Goal: Transaction & Acquisition: Purchase product/service

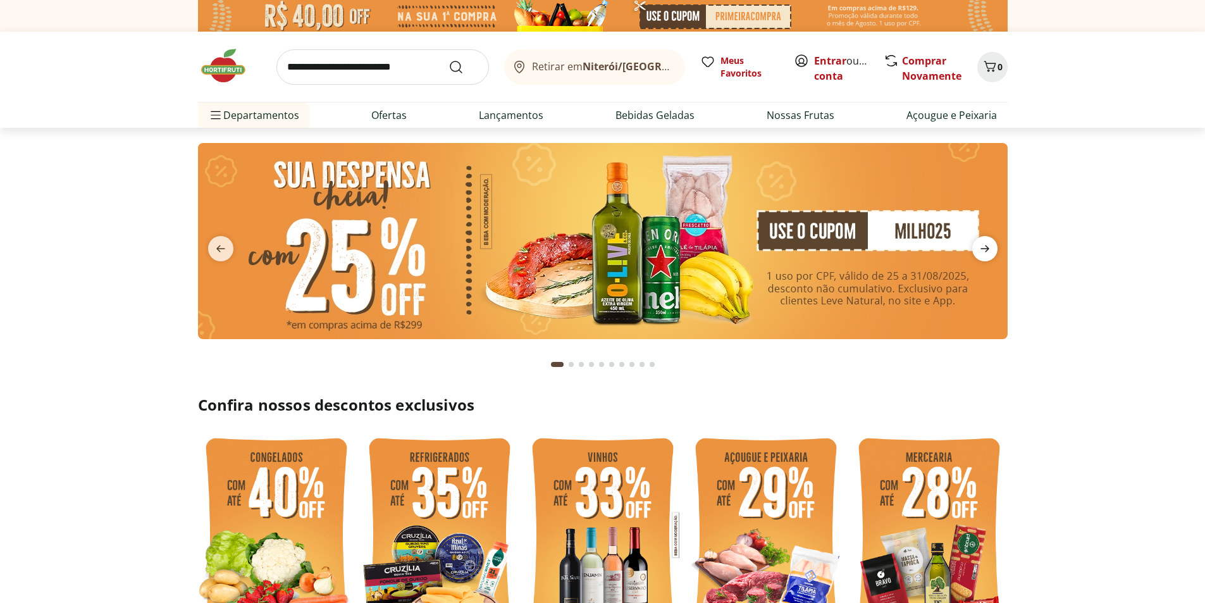
click at [986, 242] on icon "next" at bounding box center [984, 248] width 15 height 15
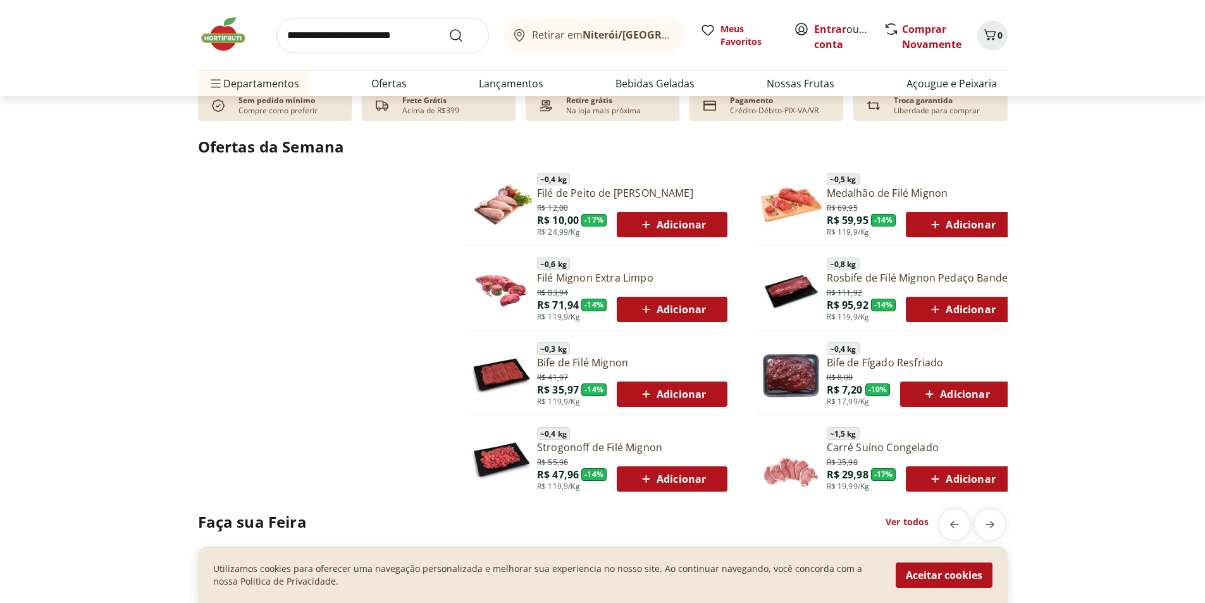
scroll to position [633, 0]
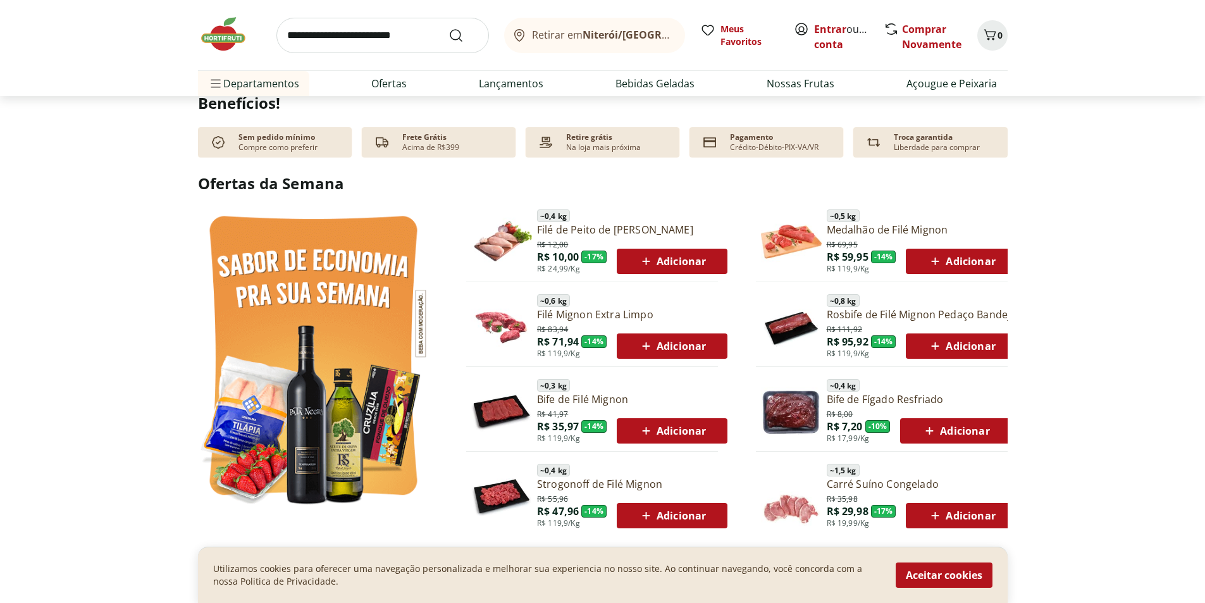
scroll to position [759, 0]
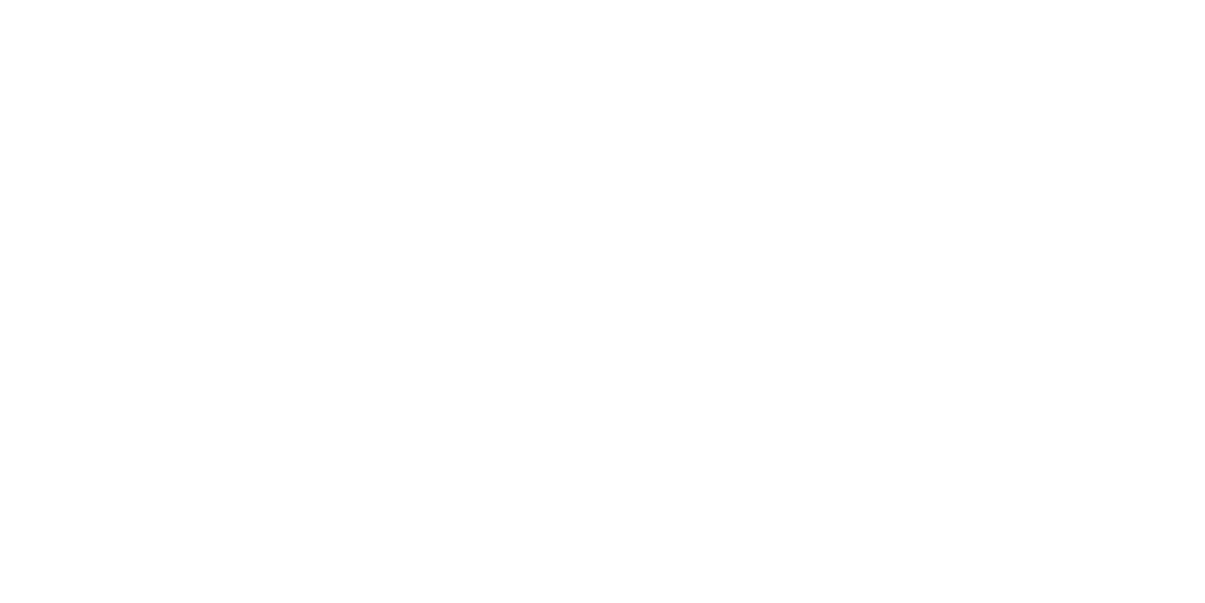
select select "**********"
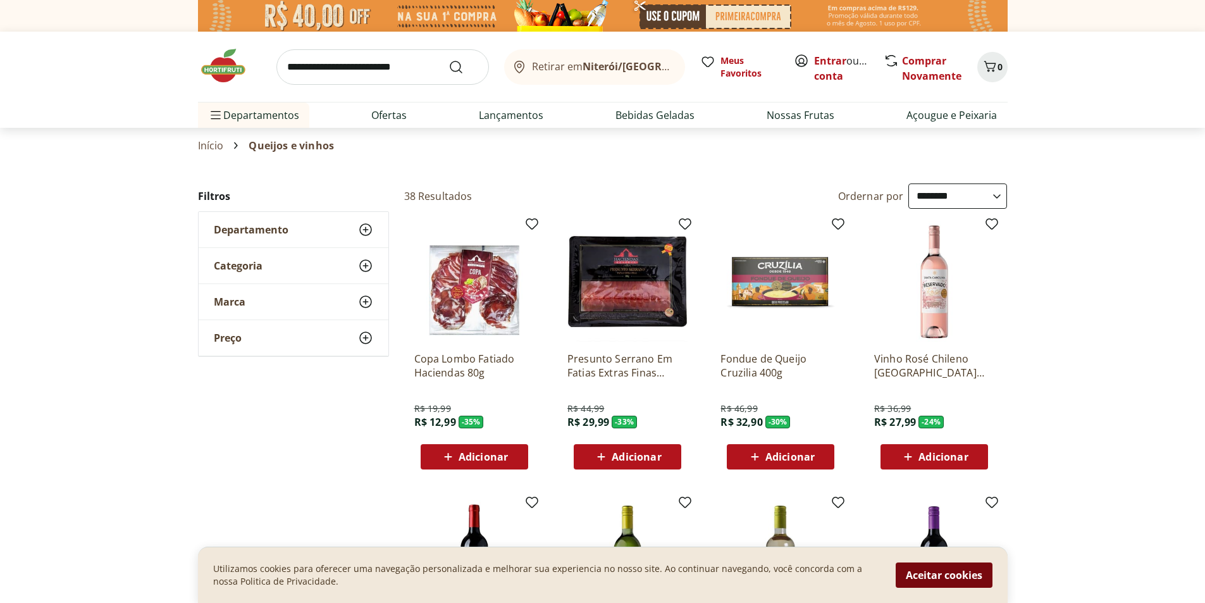
click at [937, 576] on button "Aceitar cookies" at bounding box center [944, 574] width 97 height 25
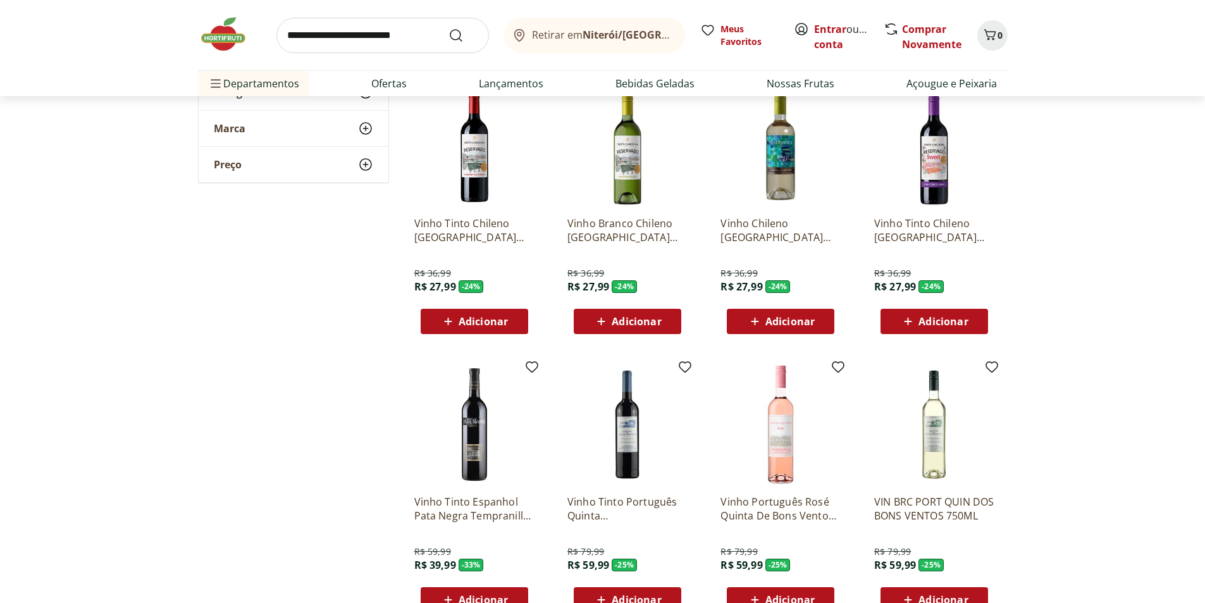
scroll to position [569, 0]
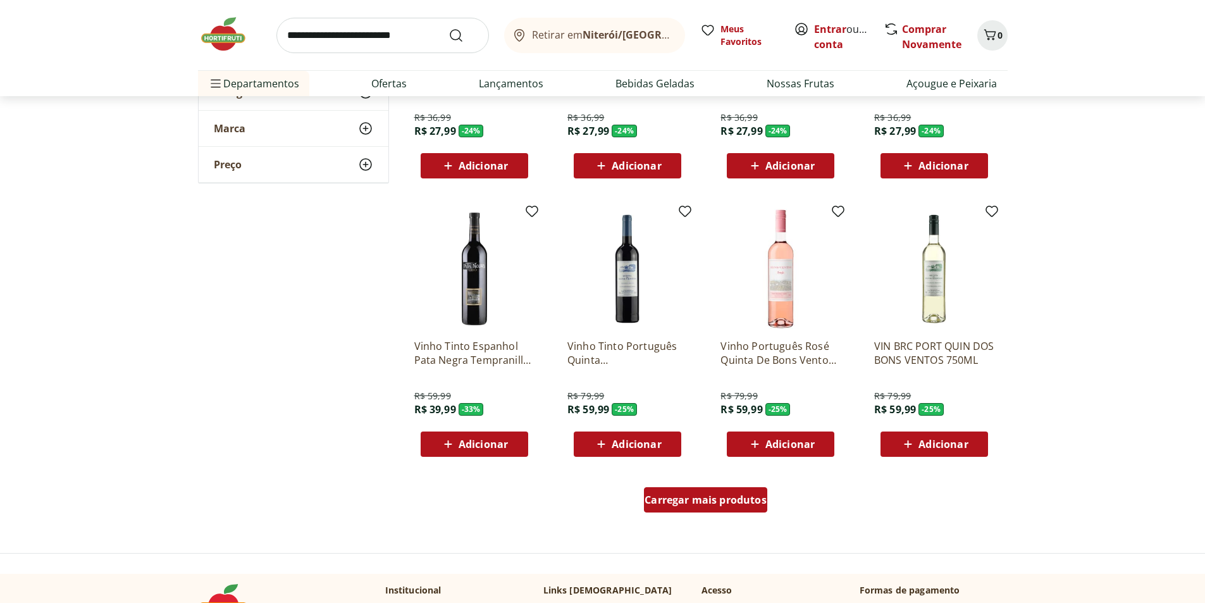
click at [729, 510] on div "Carregar mais produtos" at bounding box center [705, 499] width 123 height 25
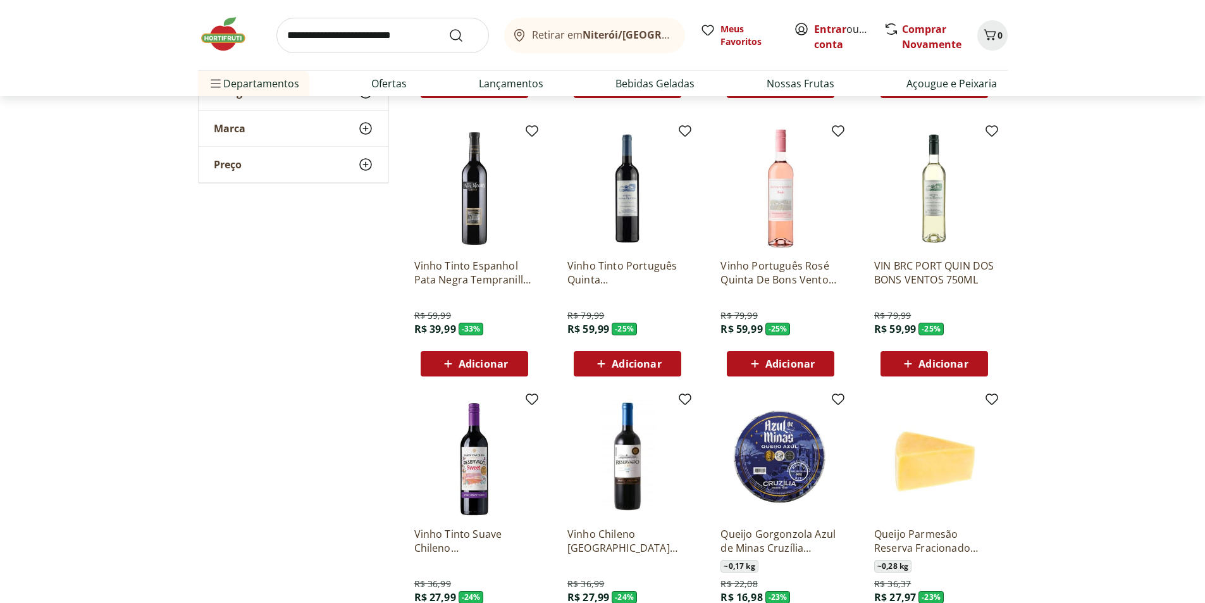
scroll to position [949, 0]
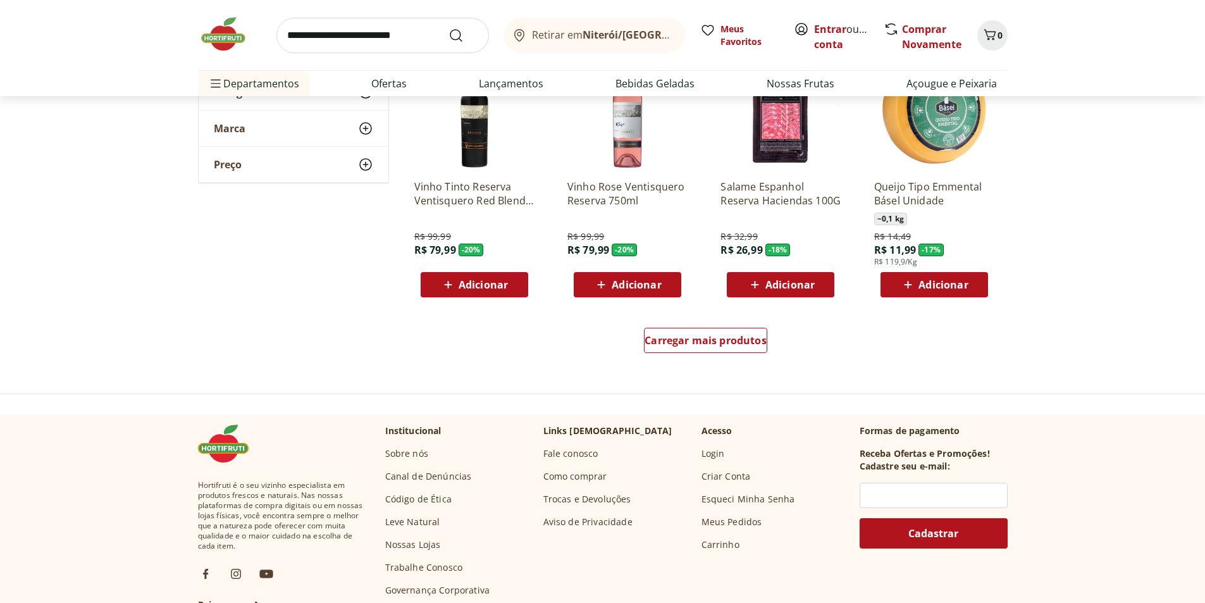
scroll to position [1518, 0]
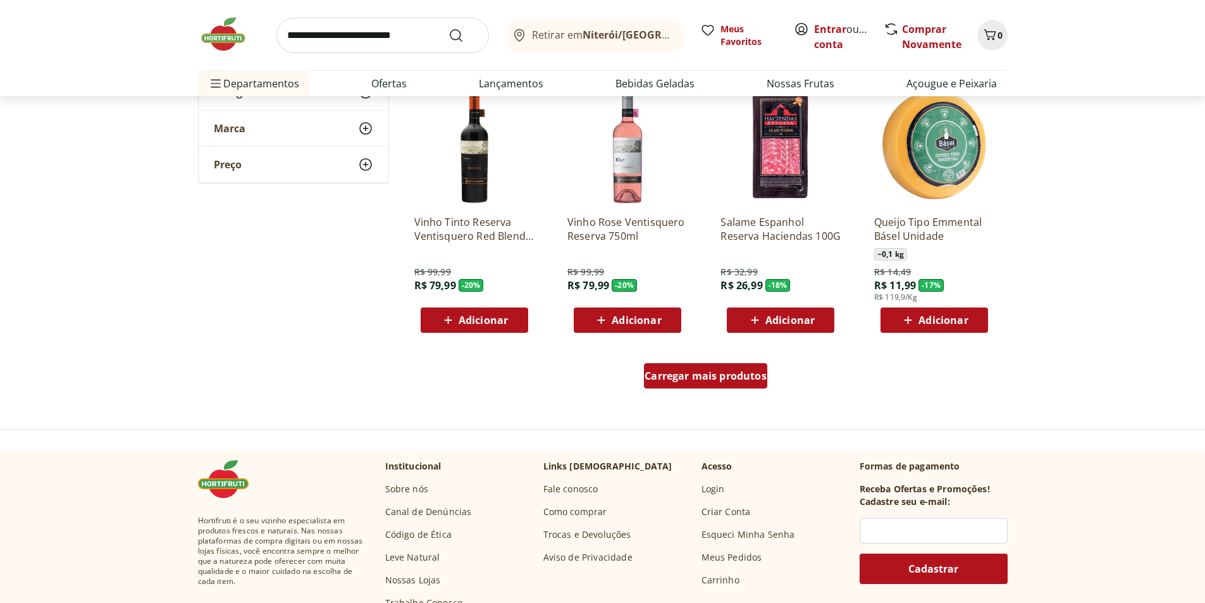
click at [710, 372] on span "Carregar mais produtos" at bounding box center [706, 376] width 122 height 10
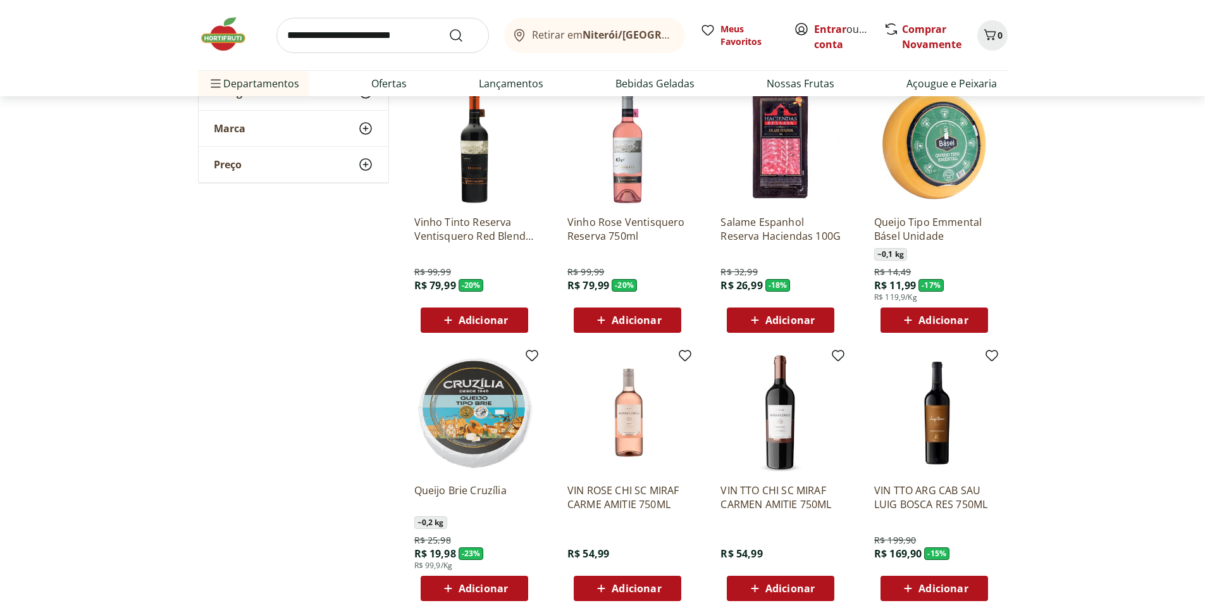
drag, startPoint x: 781, startPoint y: 230, endPoint x: 1168, endPoint y: 368, distance: 410.7
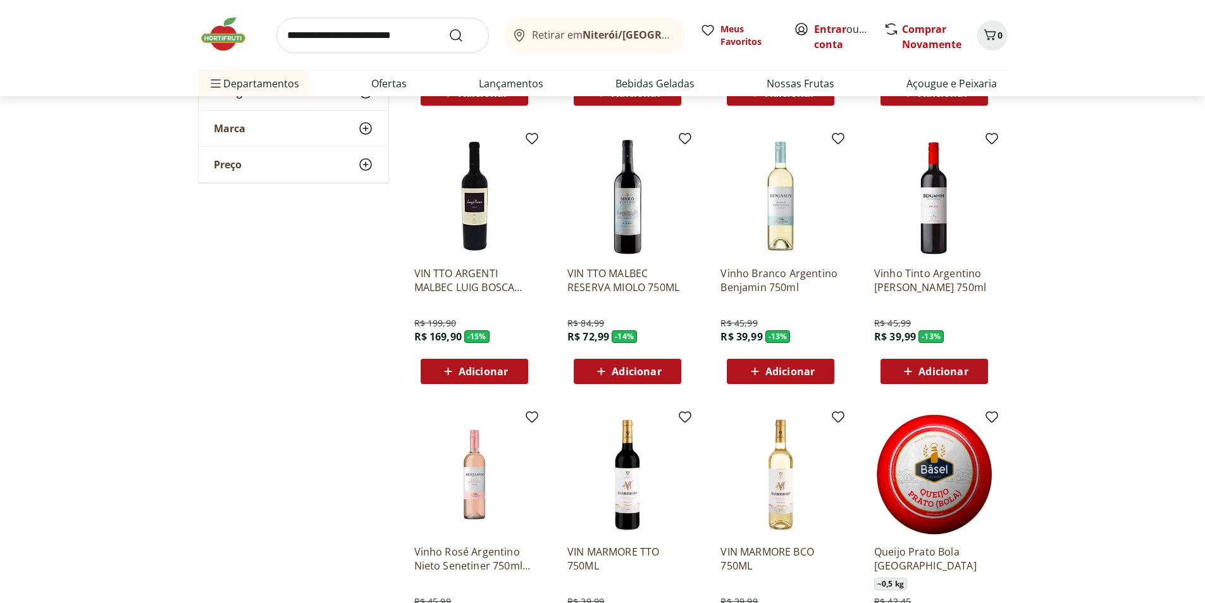
scroll to position [2277, 0]
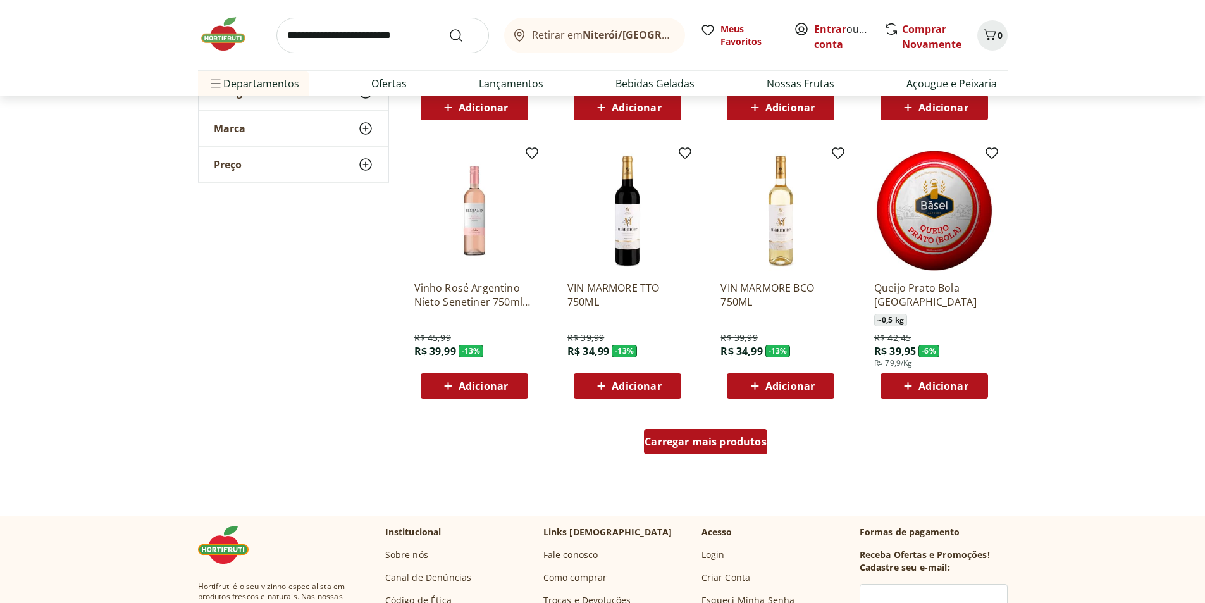
click at [722, 440] on span "Carregar mais produtos" at bounding box center [706, 441] width 122 height 10
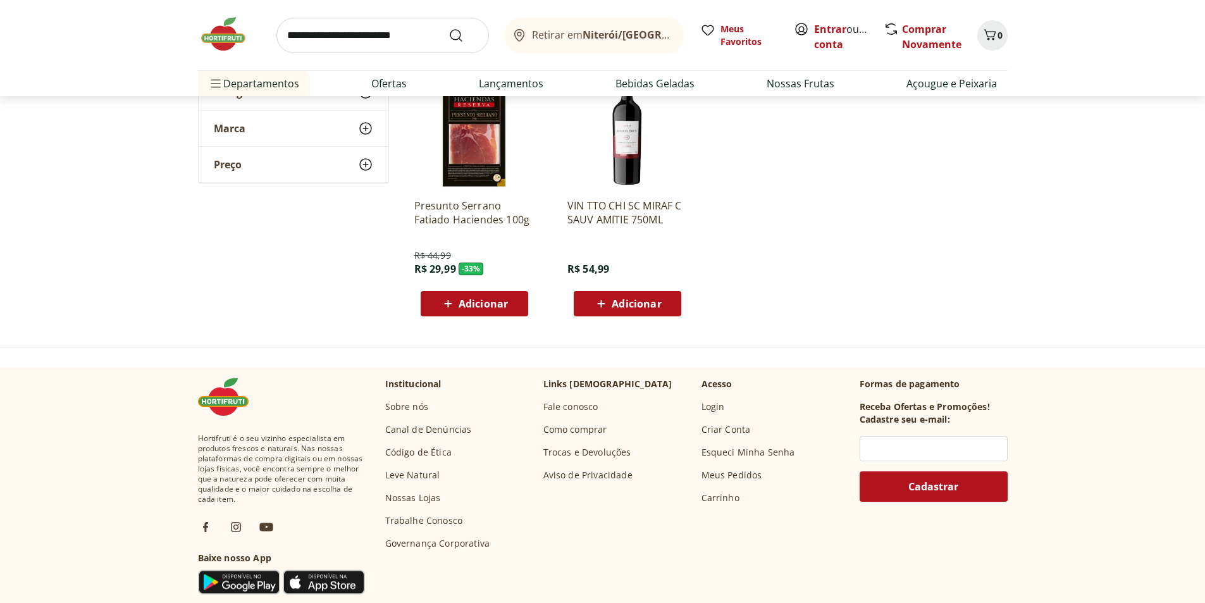
scroll to position [2593, 0]
